Goal: Find specific page/section: Find specific page/section

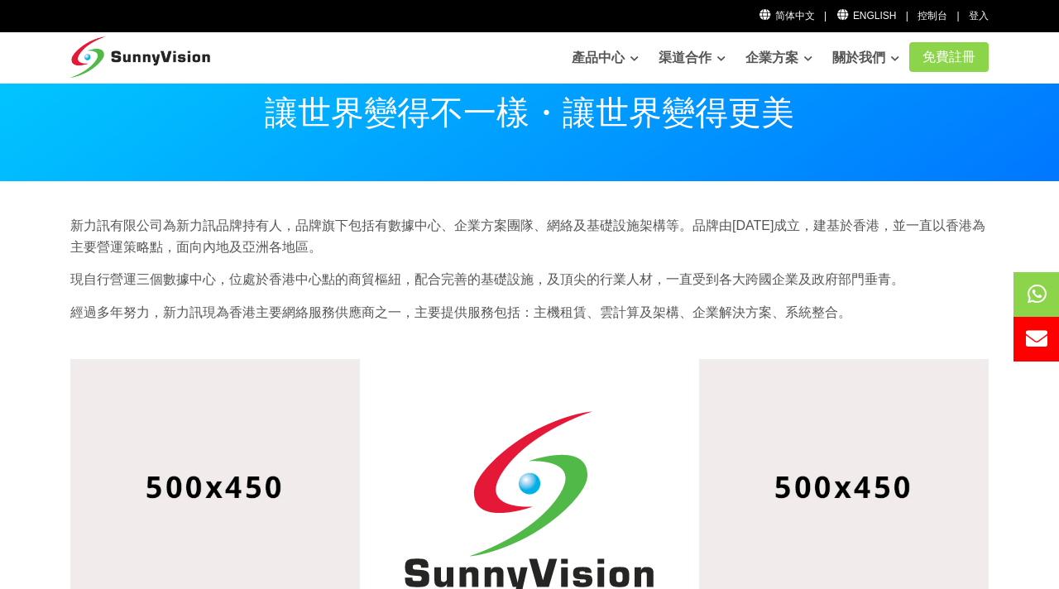
click at [782, 276] on p "現自行營運三個數據中心，位處於香港中心點的商貿樞紐，配合完善的基礎設施，及頂尖的行業人材，一直受到各大跨國企業及政府部門垂青。" at bounding box center [529, 280] width 919 height 22
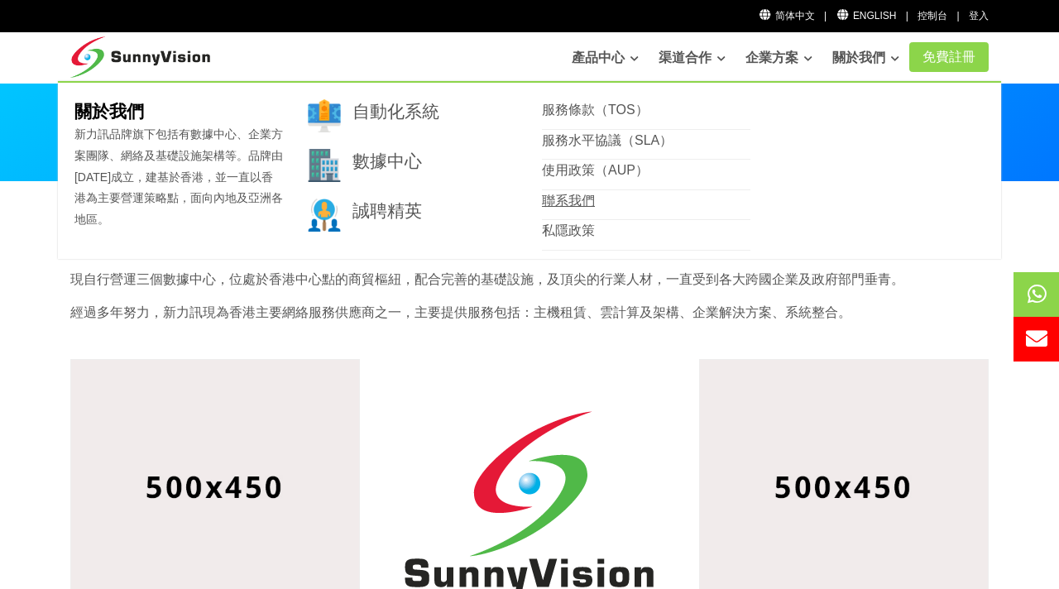
click at [576, 194] on link "聯系我們" at bounding box center [568, 201] width 53 height 14
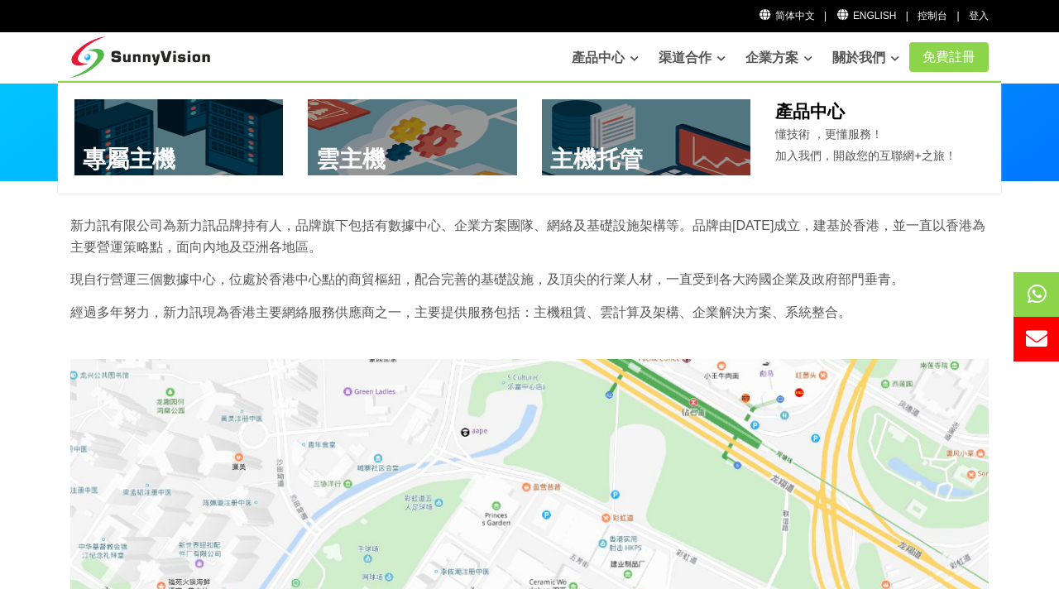
click at [597, 58] on link "產品中心" at bounding box center [605, 57] width 67 height 33
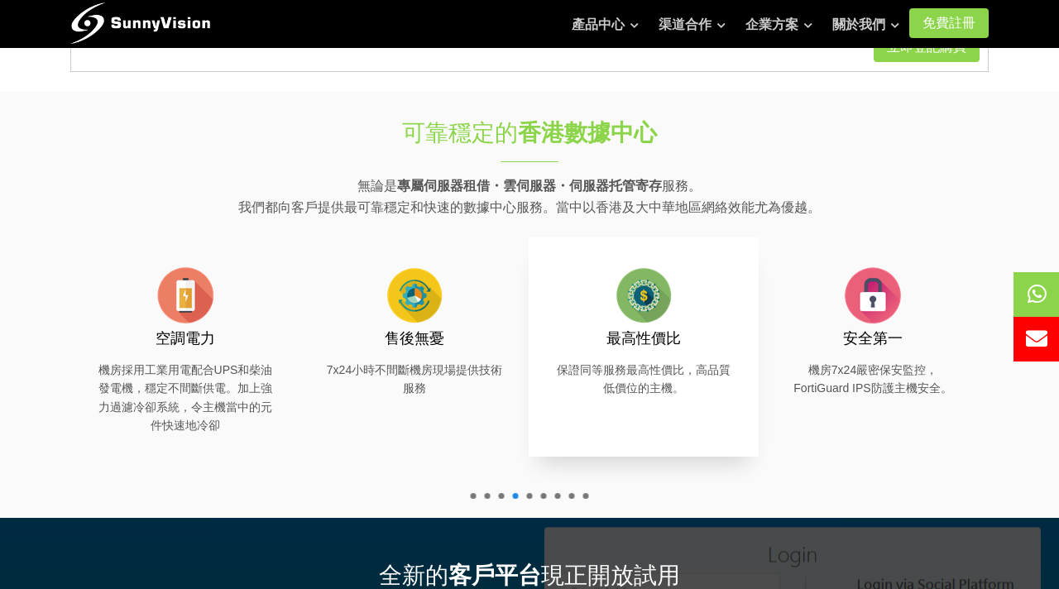
scroll to position [295, 0]
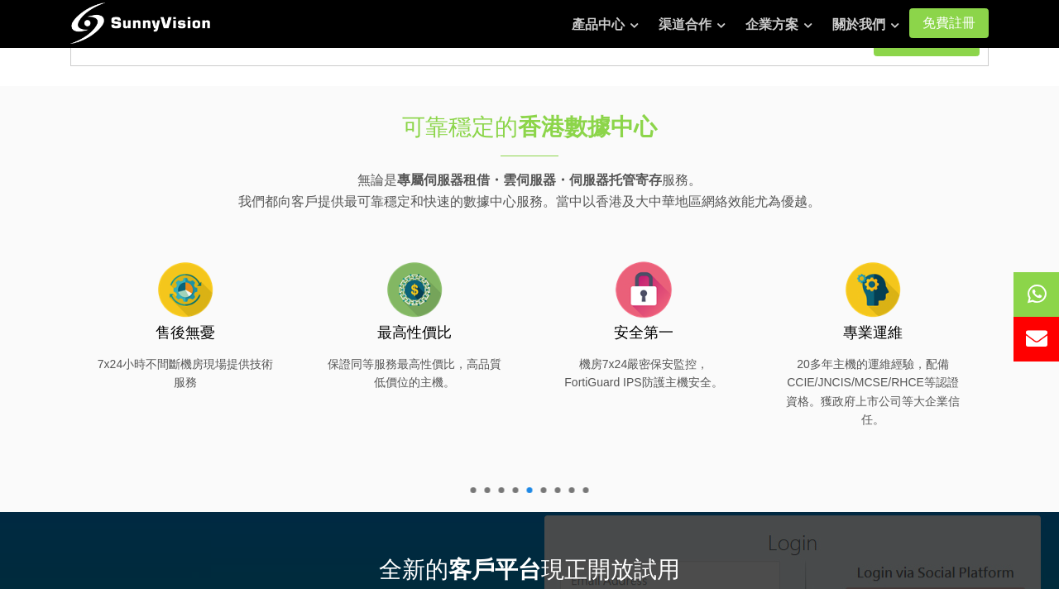
click at [474, 494] on div "可靠穩定的 香港數據中心 無論是 專屬伺服器租借・雲伺服器・伺服器托管寄存 服務。 我們都向客戶提供最可靠穩定和快速的數據中心服務。當中以香港及大中華地區網絡…" at bounding box center [529, 299] width 943 height 427
click at [474, 492] on span at bounding box center [474, 490] width 6 height 6
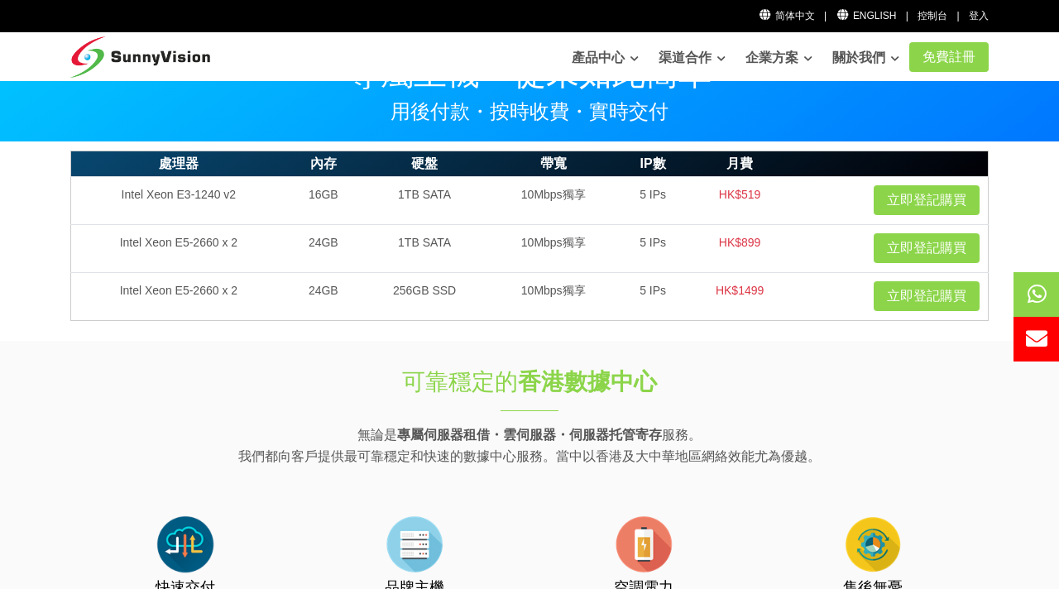
scroll to position [28, 0]
